Goal: Task Accomplishment & Management: Complete application form

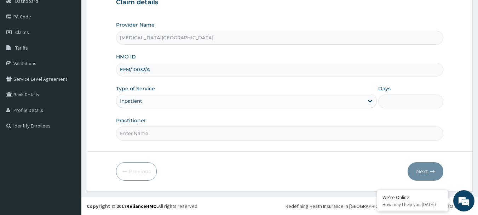
click at [390, 99] on input "Days" at bounding box center [410, 101] width 65 height 14
type input "4"
click at [192, 135] on input "Practitioner" at bounding box center [279, 133] width 327 height 14
type input "[PERSON_NAME]"
click at [416, 175] on button "Next" at bounding box center [425, 171] width 36 height 18
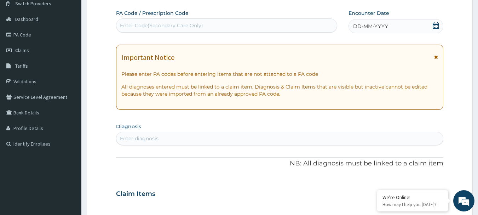
scroll to position [41, 0]
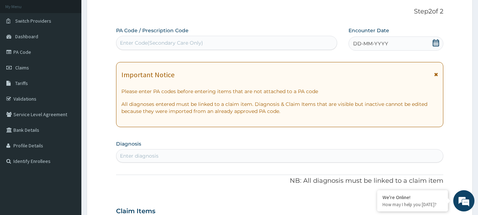
click at [173, 42] on div "Enter Code(Secondary Care Only)" at bounding box center [161, 42] width 83 height 7
paste input "PA/EC5FBD"
type input "PA/EC5FBD"
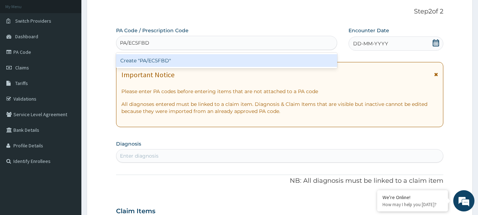
click at [174, 60] on div "Create "PA/EC5FBD"" at bounding box center [226, 60] width 221 height 13
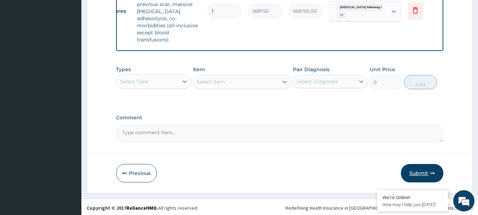
scroll to position [271, 0]
click at [416, 166] on button "Submit" at bounding box center [422, 173] width 42 height 18
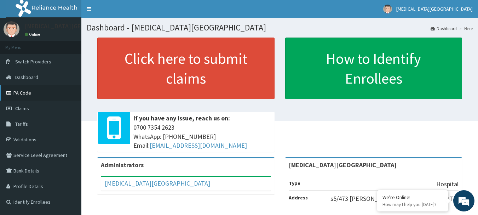
click at [25, 95] on link "PA Code" at bounding box center [40, 93] width 81 height 16
click at [16, 110] on span "Claims" at bounding box center [22, 108] width 14 height 6
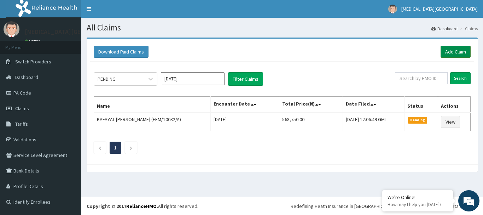
click at [460, 51] on link "Add Claim" at bounding box center [455, 52] width 30 height 12
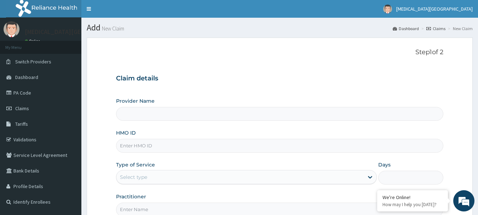
type input "[MEDICAL_DATA][GEOGRAPHIC_DATA]"
click at [157, 143] on input "HMO ID" at bounding box center [279, 146] width 327 height 14
paste input "EFM/10032/A"
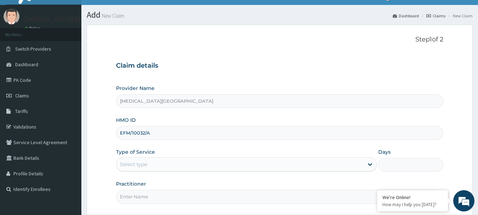
scroll to position [35, 0]
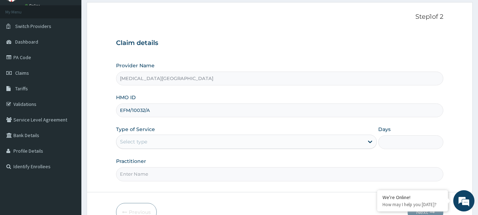
type input "EFM/10032/A"
click at [192, 143] on div "Select type" at bounding box center [239, 141] width 247 height 11
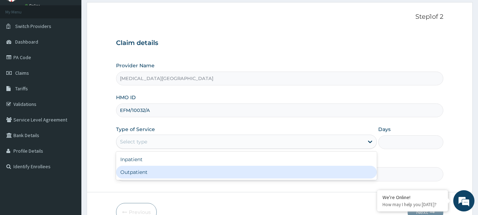
click at [177, 173] on div "Outpatient" at bounding box center [246, 171] width 261 height 13
type input "1"
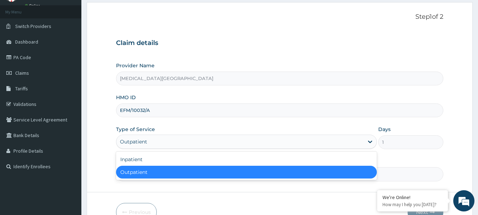
click at [172, 142] on div "Outpatient" at bounding box center [239, 141] width 247 height 11
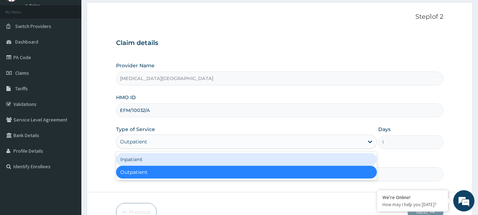
click at [168, 158] on div "Inpatient" at bounding box center [246, 159] width 261 height 13
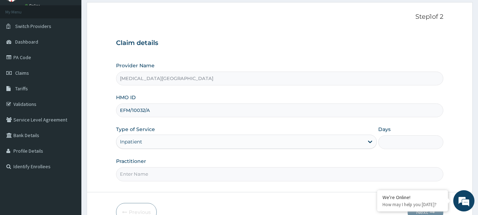
click at [167, 170] on input "Practitioner" at bounding box center [279, 174] width 327 height 14
type input "DR. LEWIS"
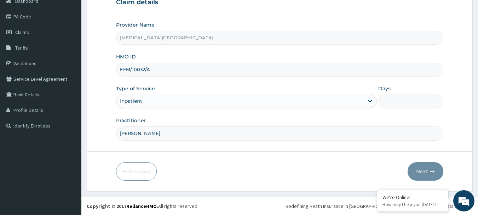
click at [391, 99] on input "Days" at bounding box center [410, 101] width 65 height 14
type input "2"
type input "3"
click at [423, 172] on button "Next" at bounding box center [425, 171] width 36 height 18
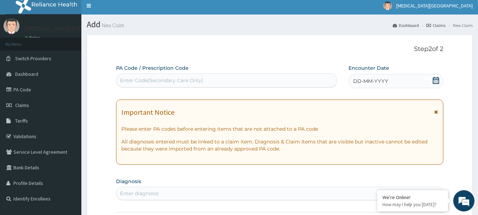
scroll to position [0, 0]
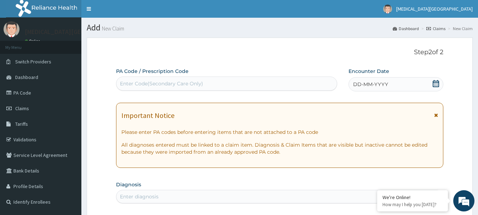
click at [211, 86] on div "Enter Code(Secondary Care Only)" at bounding box center [226, 83] width 221 height 11
paste input "PA/39EA5E"
type input "PA/39EA5E"
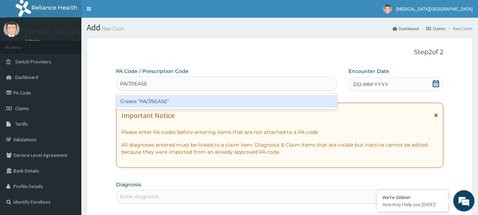
click at [211, 104] on div "Create "PA/39EA5E"" at bounding box center [226, 101] width 221 height 13
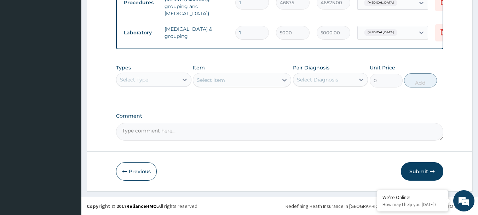
scroll to position [302, 0]
click at [415, 173] on button "Submit" at bounding box center [422, 171] width 42 height 18
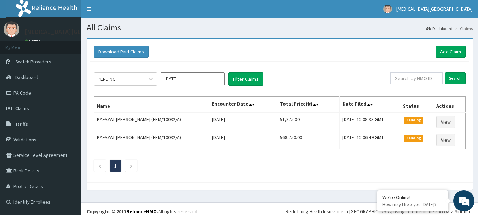
click at [467, 51] on div "Download Paid Claims Add Claim" at bounding box center [279, 51] width 379 height 19
click at [456, 49] on link "Add Claim" at bounding box center [450, 52] width 30 height 12
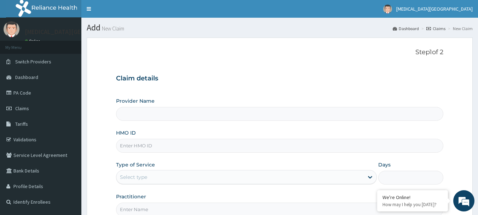
type input "[MEDICAL_DATA][GEOGRAPHIC_DATA]"
click at [197, 144] on input "HMO ID" at bounding box center [279, 146] width 327 height 14
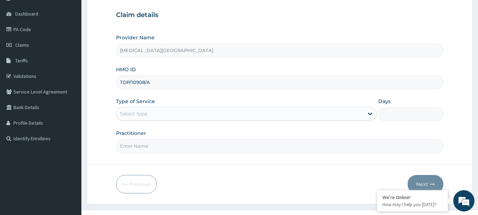
scroll to position [71, 0]
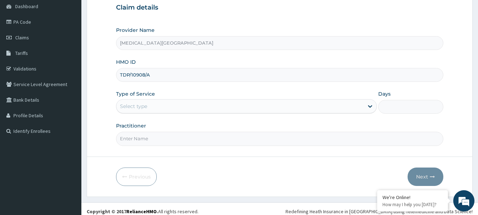
type input "TDP/10908/A"
click at [185, 106] on div "Select type" at bounding box center [239, 105] width 247 height 11
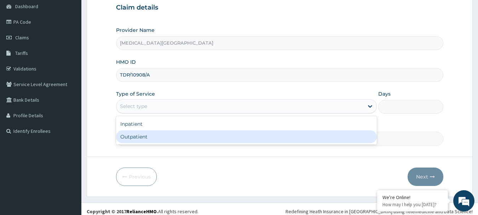
click at [182, 138] on div "Outpatient" at bounding box center [246, 136] width 261 height 13
type input "1"
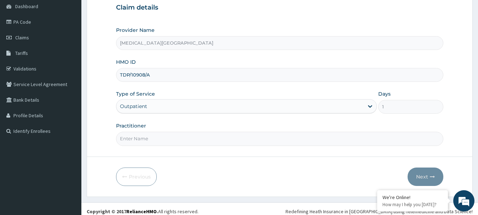
scroll to position [76, 0]
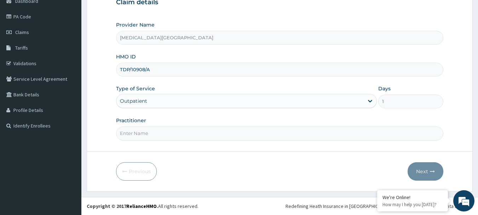
click at [210, 136] on input "Practitioner" at bounding box center [279, 133] width 327 height 14
type input "[PERSON_NAME]"
click at [417, 172] on button "Next" at bounding box center [425, 171] width 36 height 18
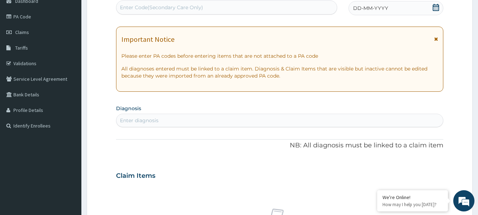
click at [262, 121] on div "Enter diagnosis" at bounding box center [279, 120] width 327 height 11
click at [17, 32] on span "Claims" at bounding box center [22, 32] width 14 height 6
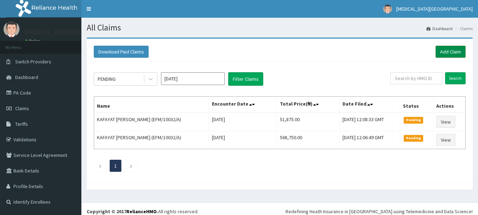
click at [444, 57] on link "Add Claim" at bounding box center [450, 52] width 30 height 12
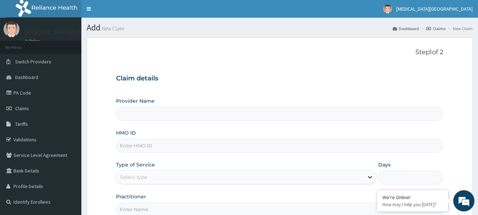
type input "[MEDICAL_DATA][GEOGRAPHIC_DATA]"
click at [185, 143] on input "HMO ID" at bounding box center [279, 146] width 327 height 14
paste input "TDP/10908/A"
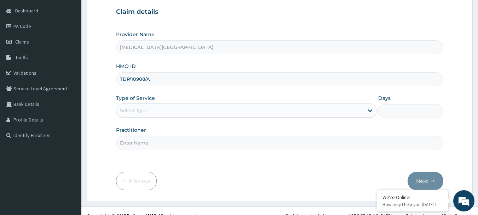
scroll to position [71, 0]
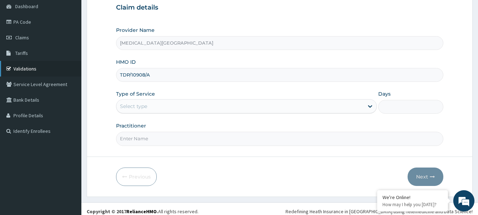
type input "TDP/10908/A"
click at [29, 67] on link "Validations" at bounding box center [40, 69] width 81 height 16
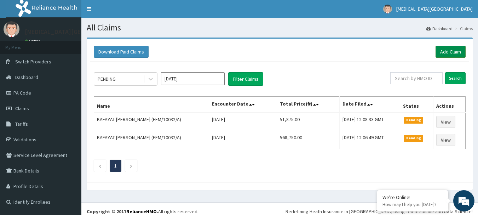
click at [439, 52] on link "Add Claim" at bounding box center [450, 52] width 30 height 12
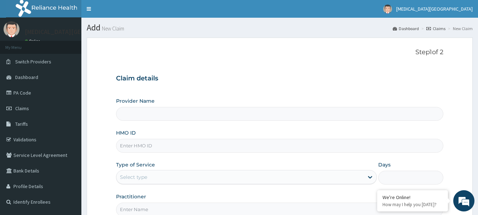
click at [251, 151] on input "HMO ID" at bounding box center [279, 146] width 327 height 14
type input "[MEDICAL_DATA][GEOGRAPHIC_DATA]"
click at [256, 148] on input "HMO ID" at bounding box center [279, 146] width 327 height 14
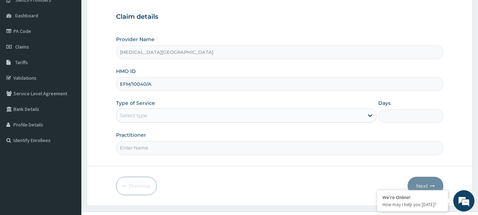
scroll to position [71, 0]
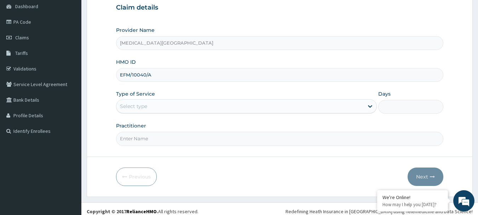
type input "EFM/10040/A"
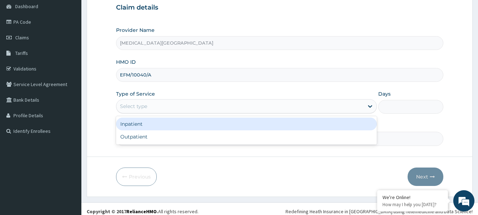
click at [206, 107] on div "Select type" at bounding box center [239, 105] width 247 height 11
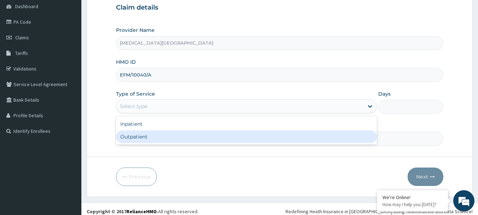
click at [176, 139] on div "Outpatient" at bounding box center [246, 136] width 261 height 13
type input "1"
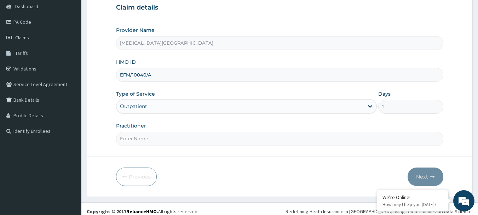
click at [175, 142] on input "Practitioner" at bounding box center [279, 138] width 327 height 14
type input "[PERSON_NAME]"
click at [421, 175] on button "Next" at bounding box center [425, 176] width 36 height 18
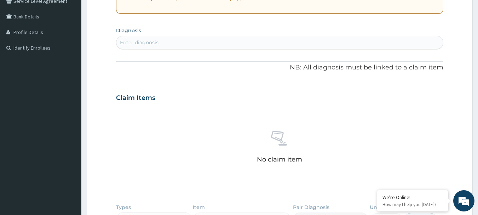
scroll to position [141, 0]
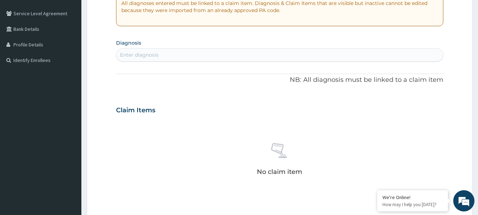
click at [186, 61] on div "Enter diagnosis" at bounding box center [279, 54] width 327 height 13
type input "[MEDICAL_DATA]"
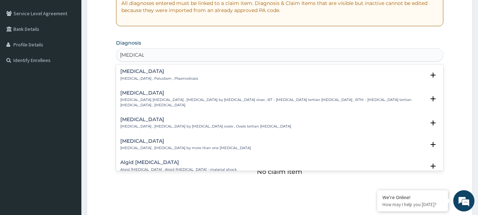
click at [168, 78] on p "[MEDICAL_DATA] , Paludism , Plasmodiosis" at bounding box center [159, 78] width 78 height 5
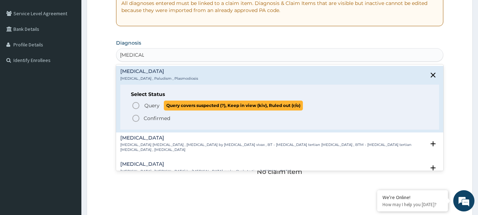
click at [147, 103] on span "Query" at bounding box center [151, 105] width 15 height 7
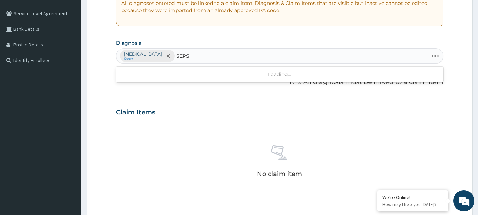
type input "[MEDICAL_DATA]"
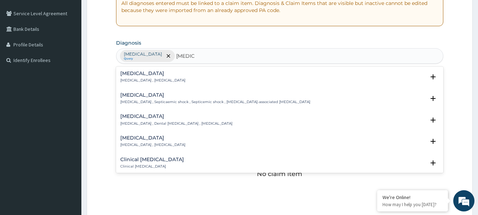
click at [138, 78] on p "[MEDICAL_DATA] , [MEDICAL_DATA]" at bounding box center [152, 80] width 65 height 5
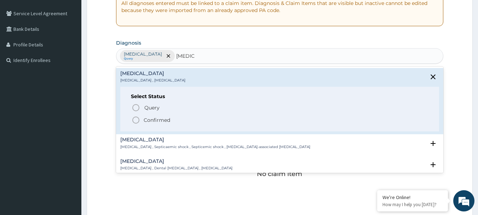
click at [138, 118] on circle "status option filled" at bounding box center [136, 120] width 6 height 6
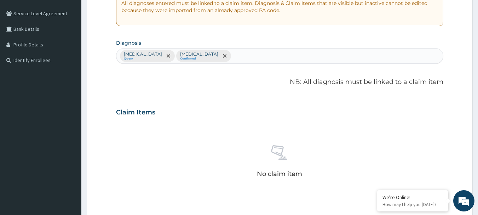
click at [219, 54] on div at bounding box center [224, 55] width 10 height 11
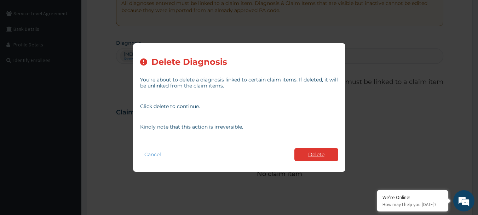
click at [308, 152] on button "Delete" at bounding box center [316, 154] width 44 height 13
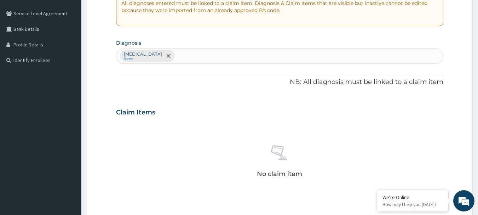
click at [198, 59] on div "[MEDICAL_DATA] Query" at bounding box center [279, 55] width 327 height 15
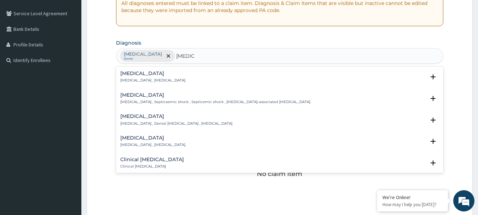
click at [160, 78] on p "[MEDICAL_DATA] , [MEDICAL_DATA]" at bounding box center [152, 80] width 65 height 5
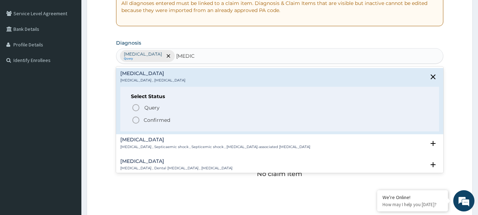
click at [155, 101] on div "Select Status Query Query covers suspected (?), Keep in view (kiv), Ruled out (…" at bounding box center [279, 109] width 319 height 45
type input "[MEDICAL_DATA]"
